Goal: Information Seeking & Learning: Check status

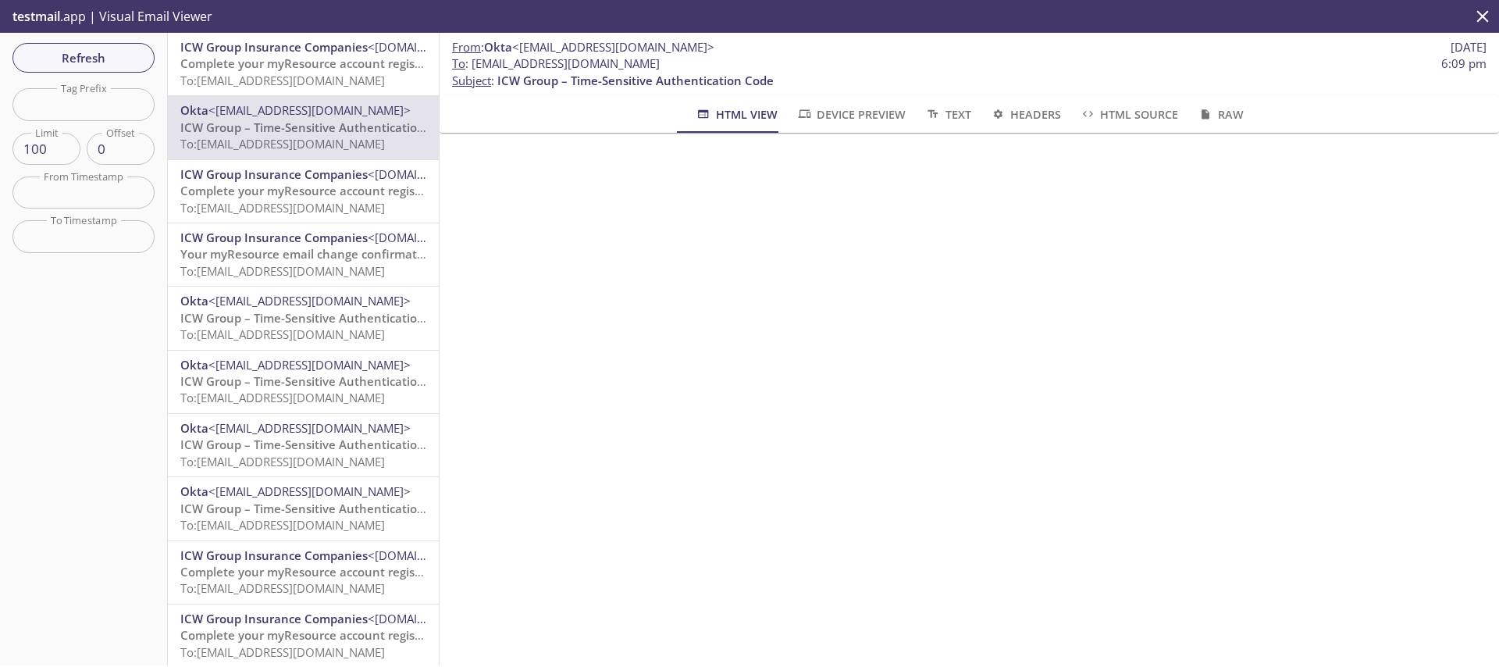
scroll to position [117, 0]
click at [89, 43] on button "Refresh" at bounding box center [83, 58] width 142 height 30
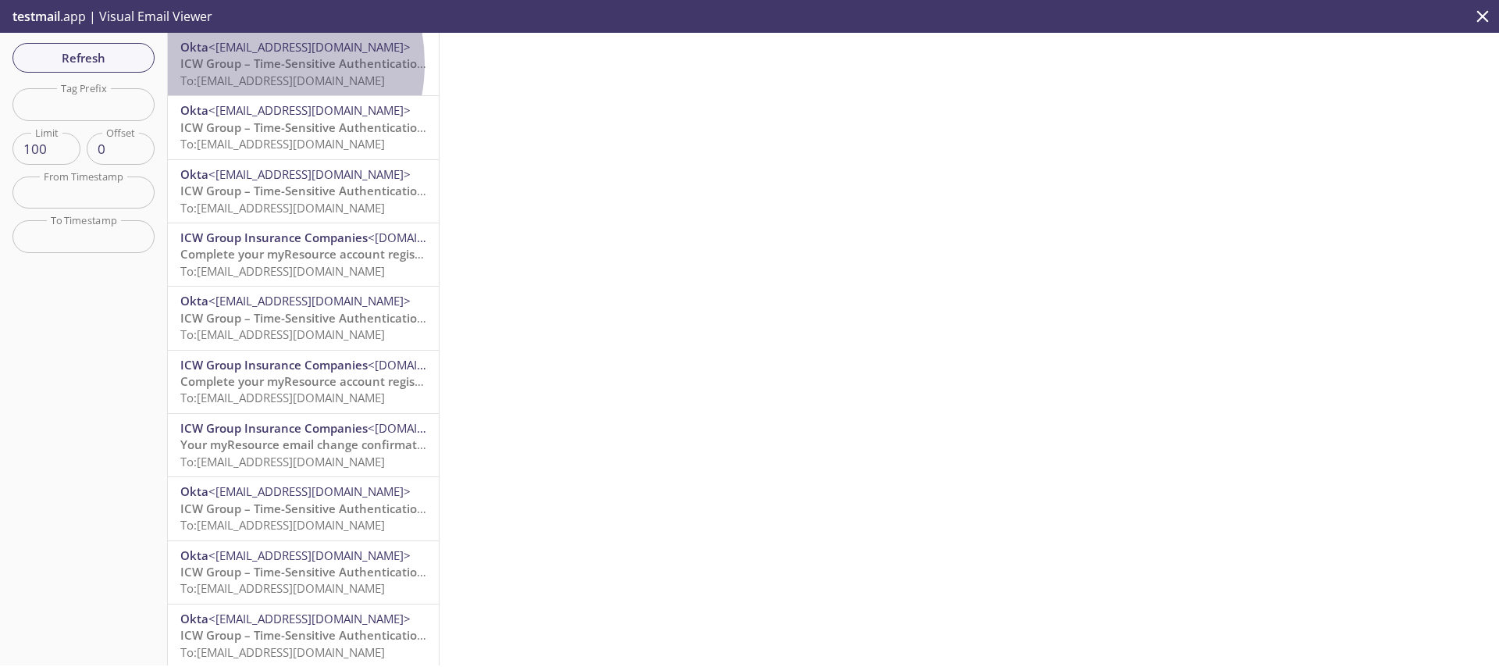
click at [244, 63] on span "ICW Group – Time-Sensitive Authentication Code" at bounding box center [318, 63] width 276 height 16
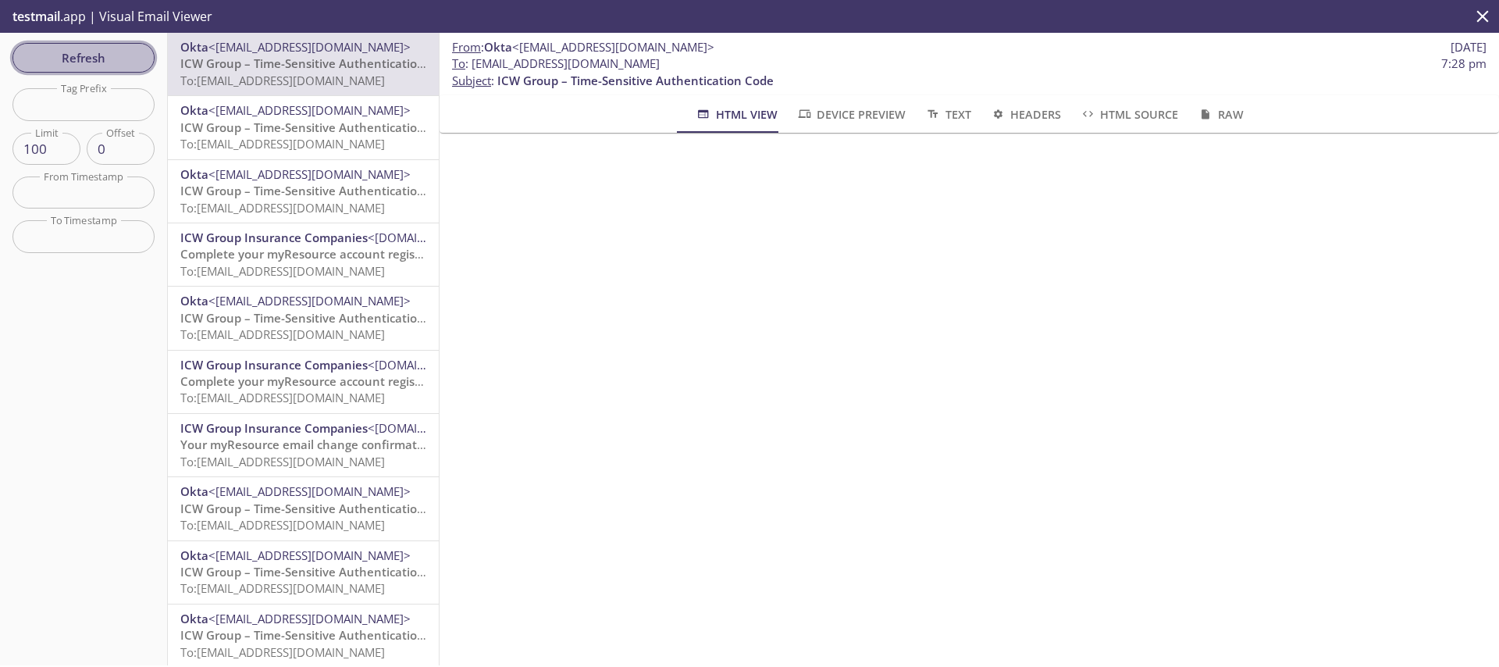
click at [66, 52] on span "Refresh" at bounding box center [83, 58] width 117 height 20
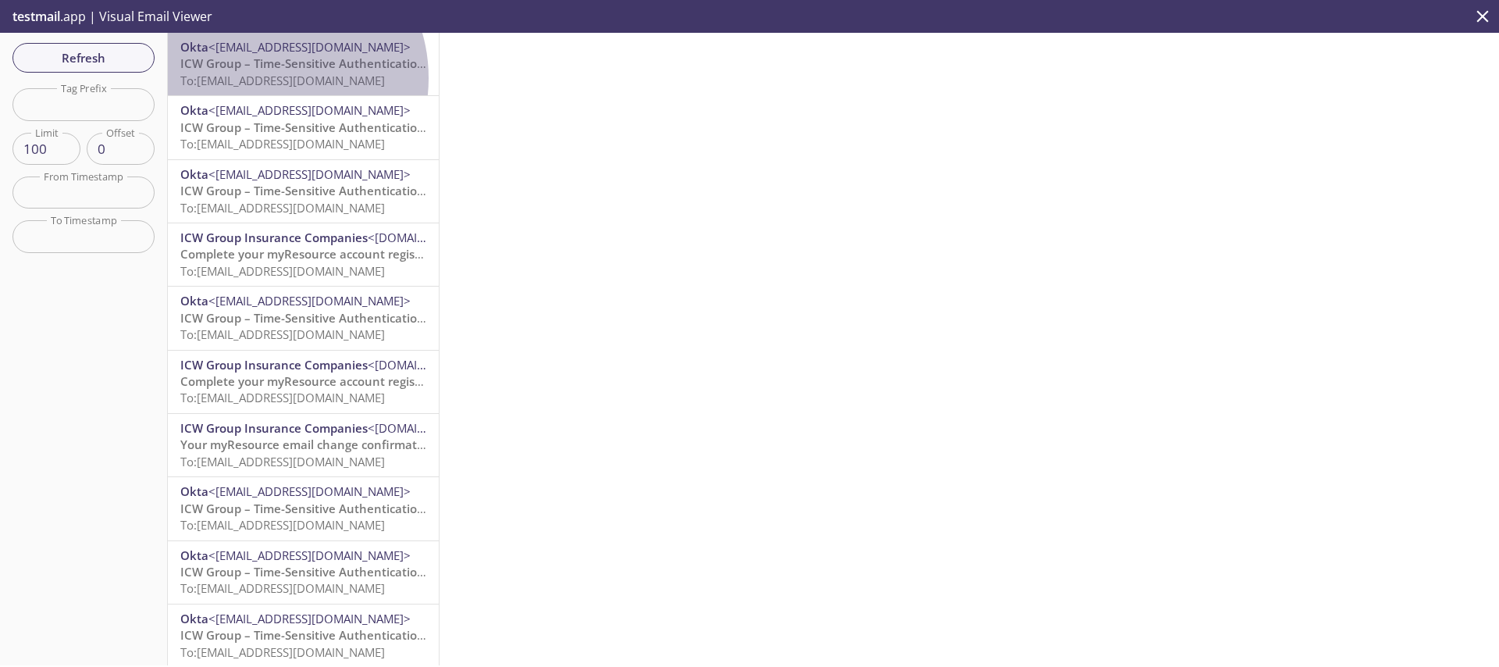
click at [266, 78] on span "To: [EMAIL_ADDRESS][DOMAIN_NAME]" at bounding box center [282, 81] width 205 height 16
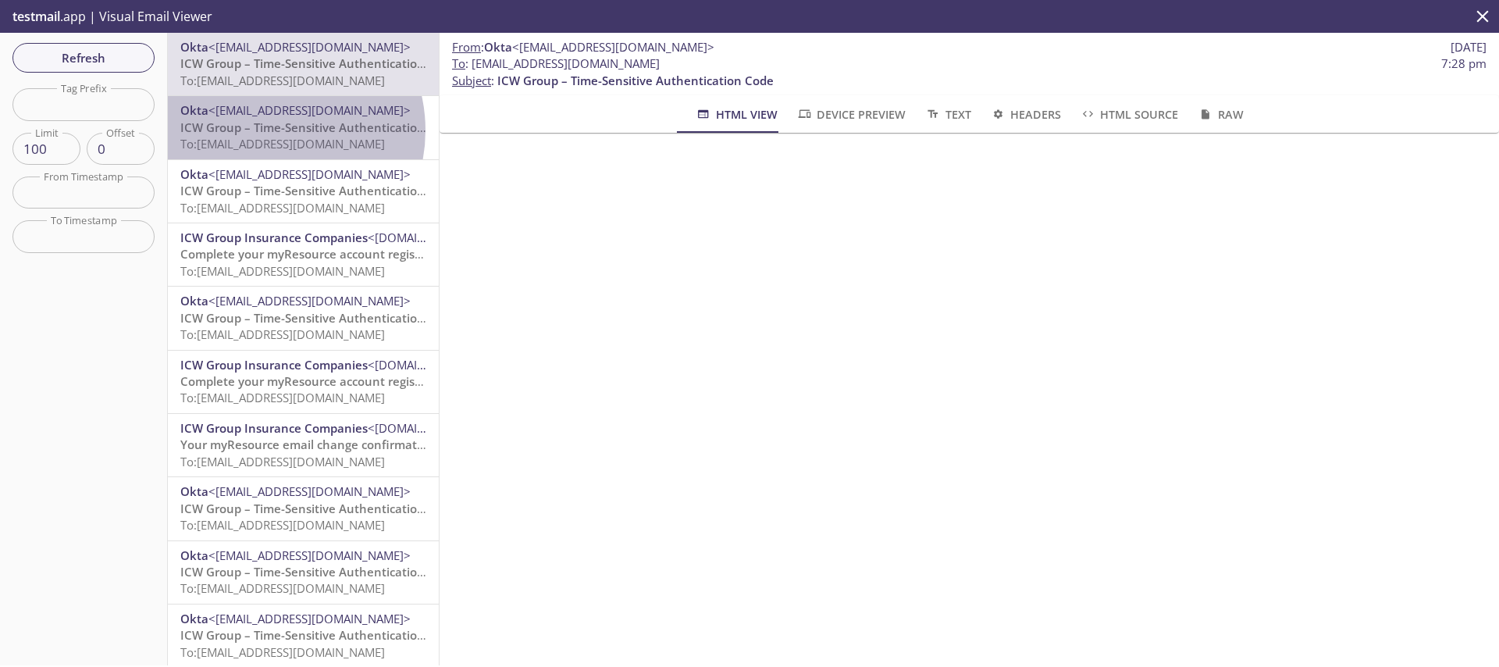
click at [266, 130] on span "ICW Group – Time-Sensitive Authentication Code" at bounding box center [318, 127] width 276 height 16
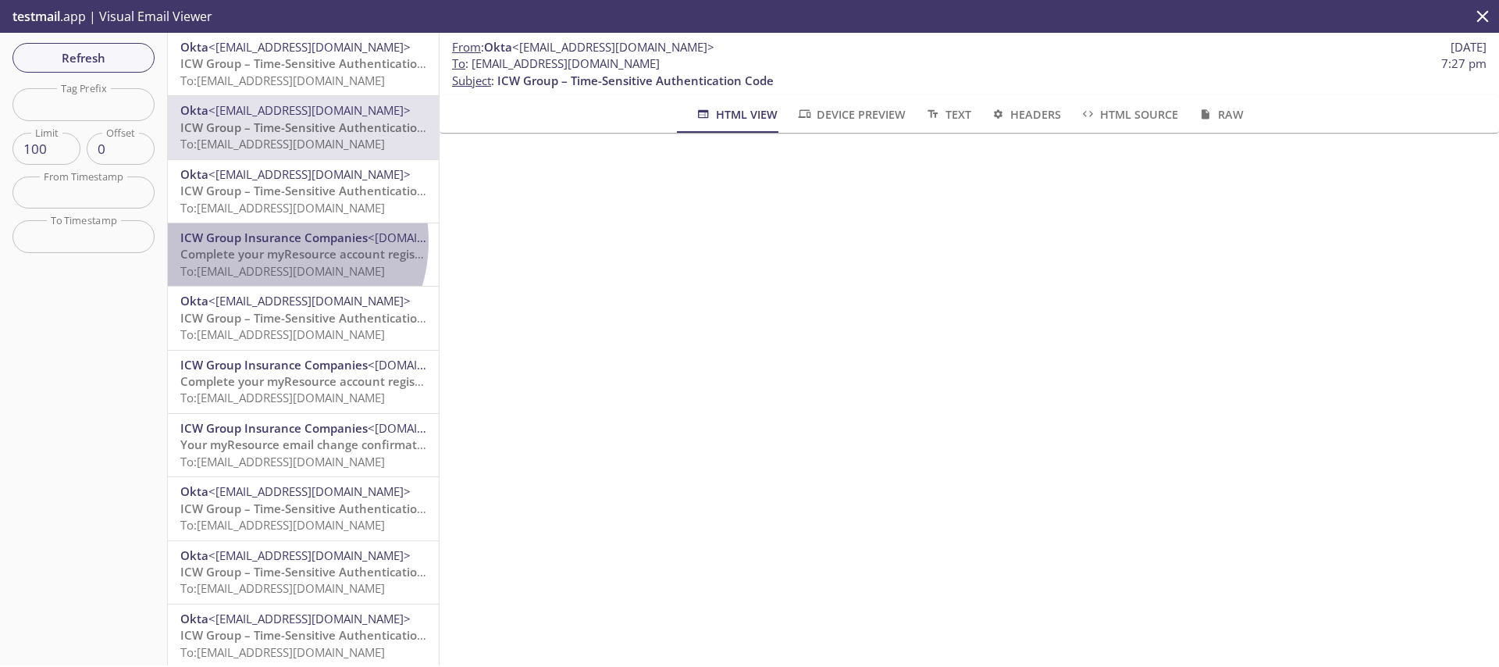
click at [272, 241] on span "ICW Group Insurance Companies" at bounding box center [273, 238] width 187 height 16
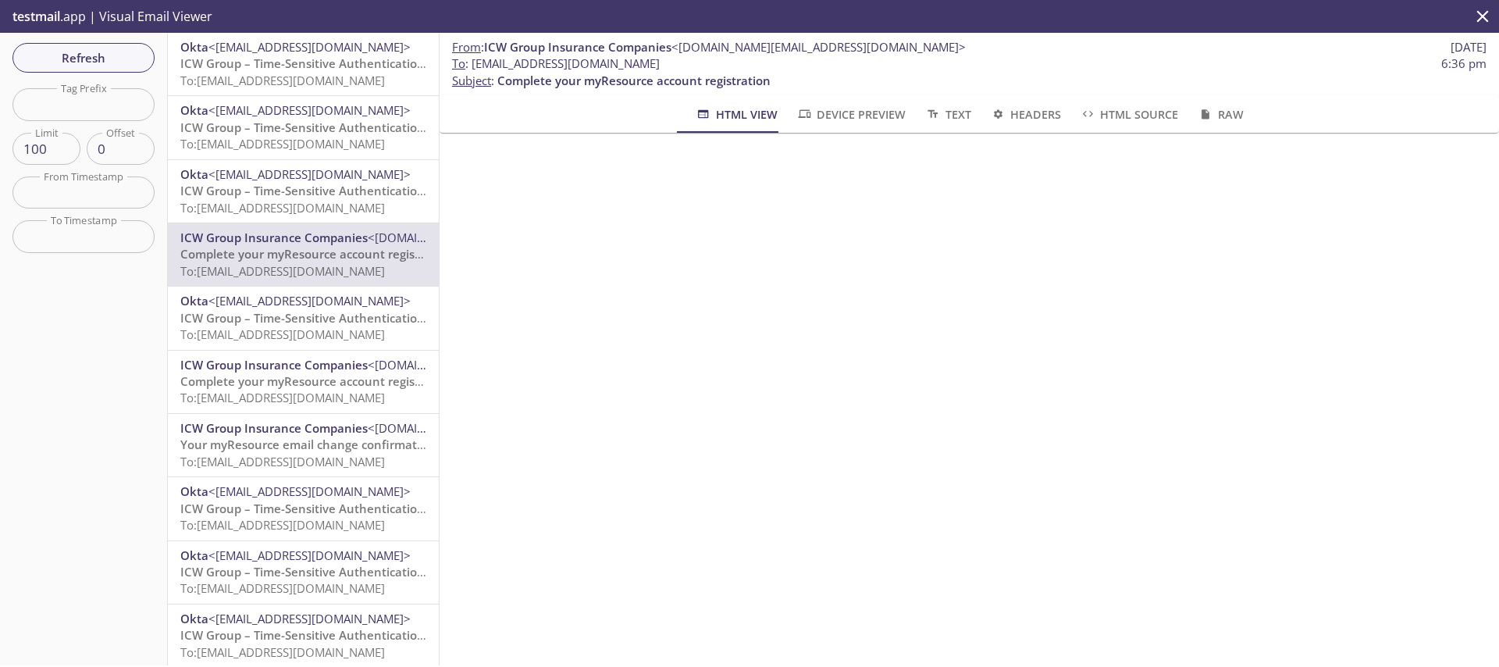
click at [843, 111] on span "Device Preview" at bounding box center [851, 115] width 109 height 20
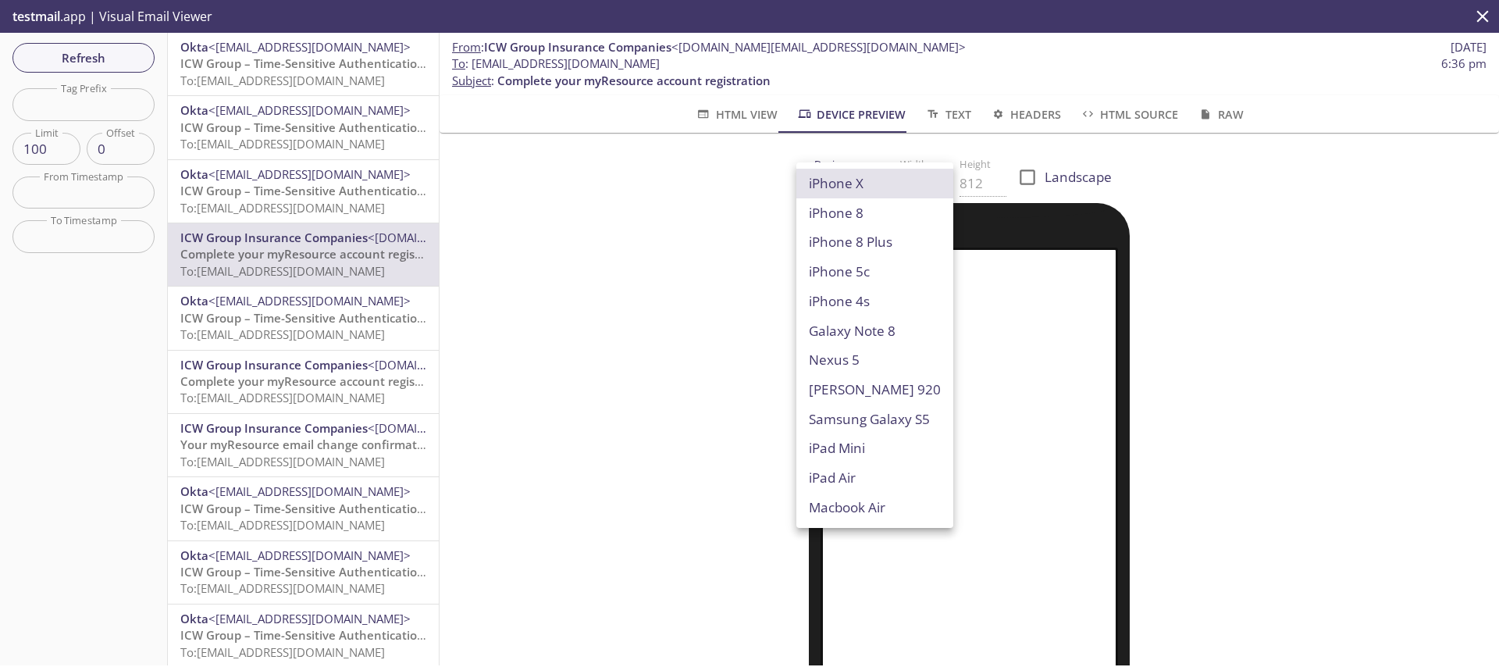
click at [845, 190] on body ".cls-1 { fill: #6d5ca8; } .cls-2 { fill: #3fc191; } .cls-3 { fill: #3b4752; } .…" at bounding box center [749, 333] width 1499 height 667
click at [836, 512] on li "Macbook Air" at bounding box center [875, 508] width 157 height 30
type input "Macbook Air"
type input "960"
type input "600"
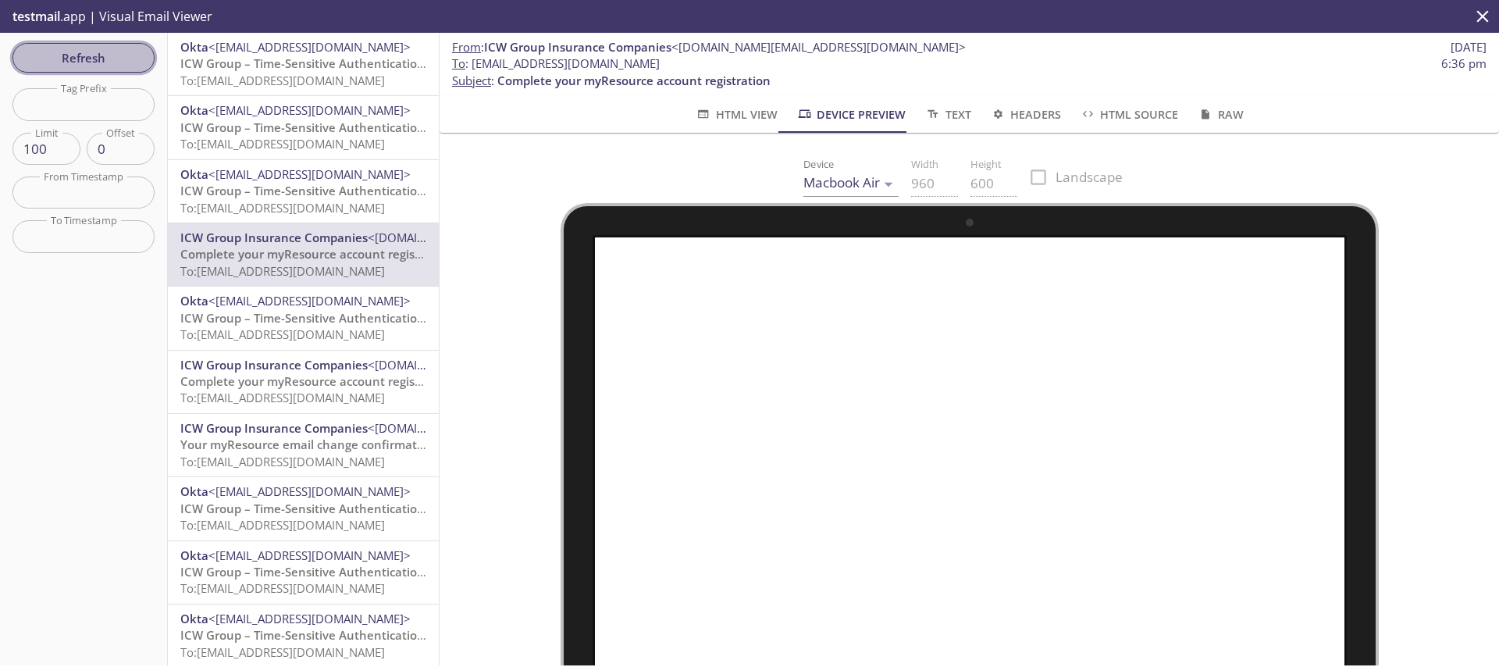
click at [35, 50] on span "Refresh" at bounding box center [83, 58] width 117 height 20
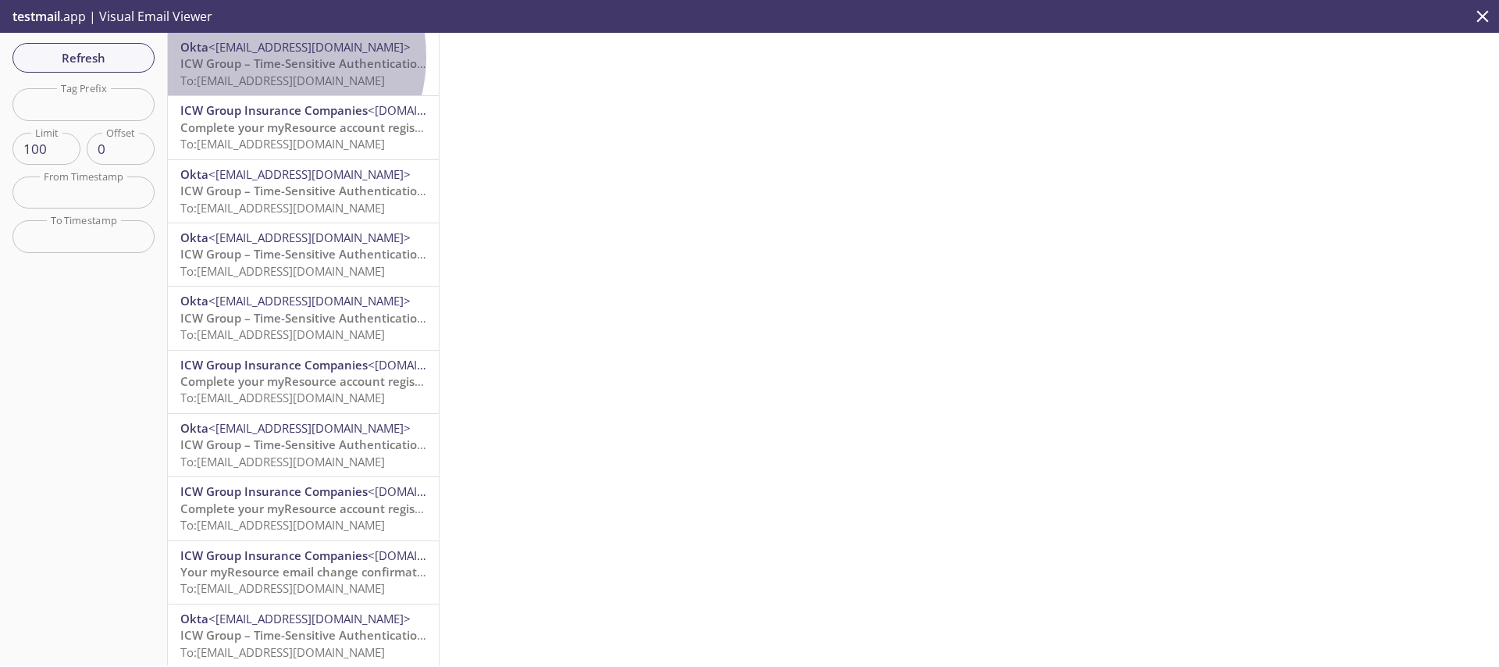
click at [258, 56] on span "ICW Group – Time-Sensitive Authentication Code" at bounding box center [318, 63] width 276 height 16
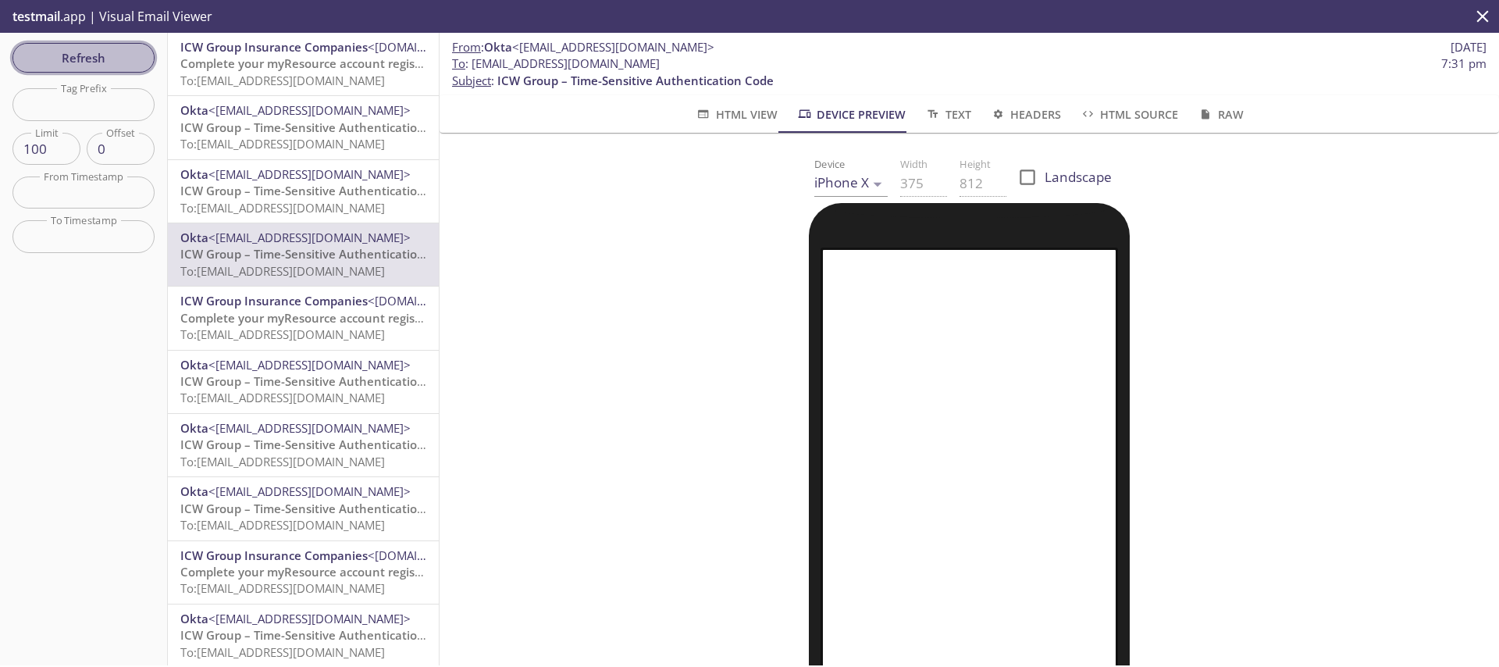
click at [80, 54] on span "Refresh" at bounding box center [83, 58] width 117 height 20
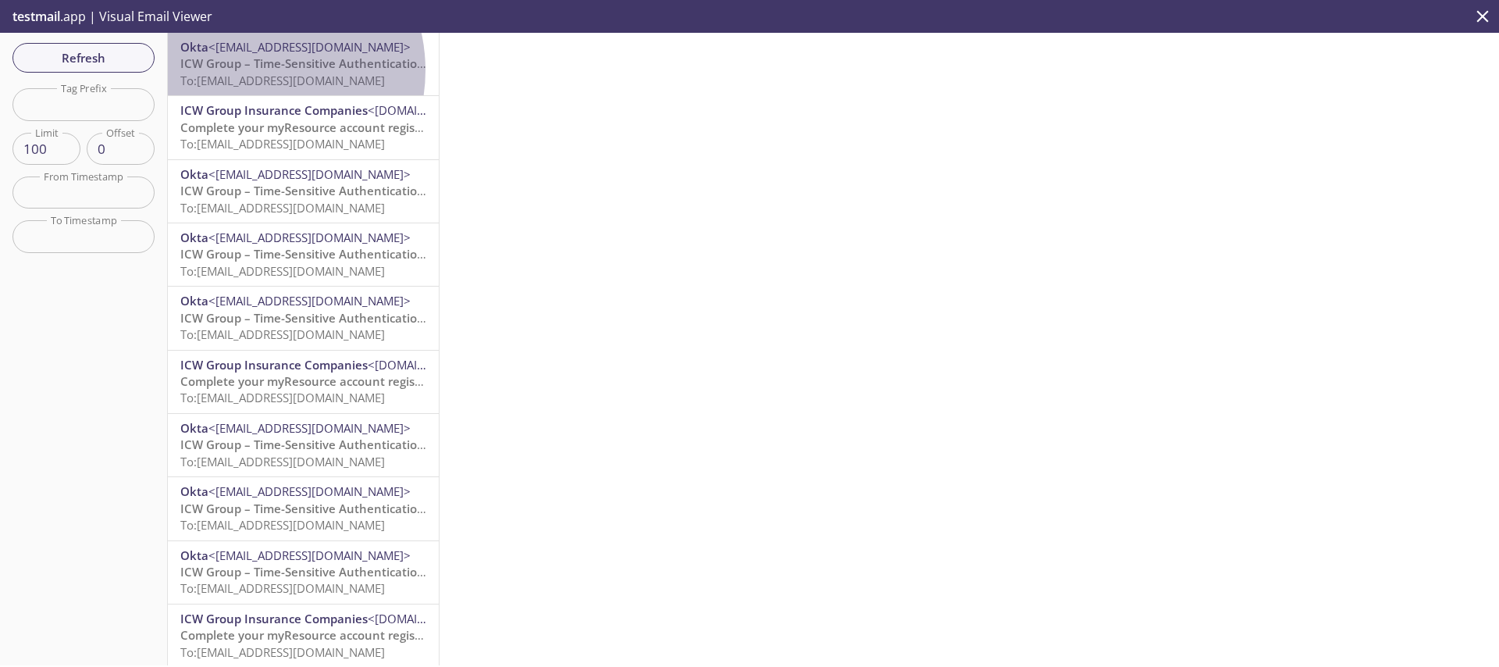
click at [251, 70] on span "ICW Group – Time-Sensitive Authentication Code" at bounding box center [318, 63] width 276 height 16
